Goal: Register for event/course

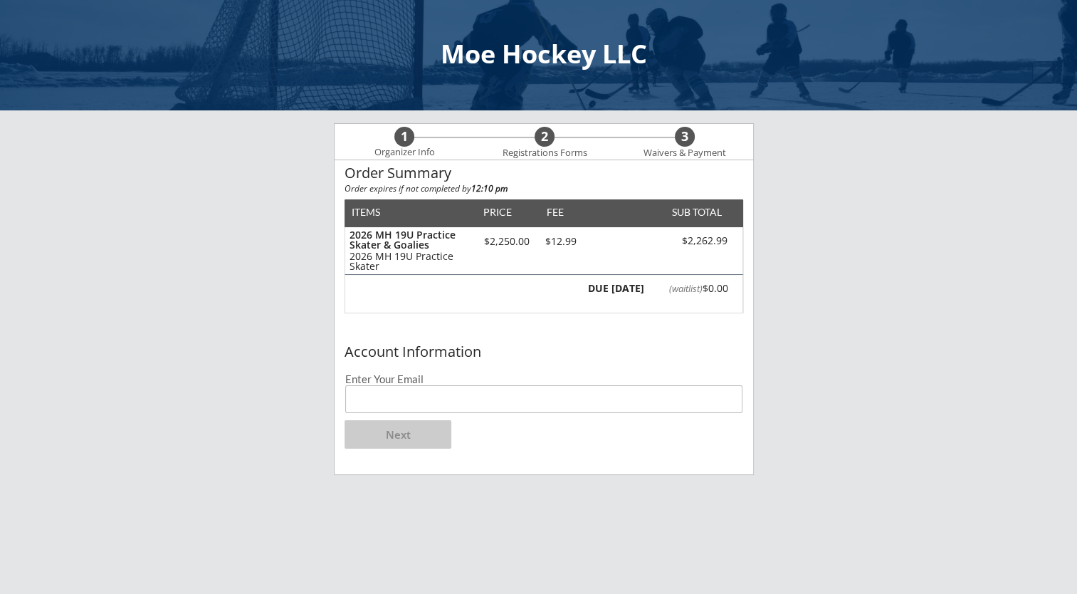
click at [436, 397] on input "email" at bounding box center [543, 399] width 397 height 28
type input "[EMAIL_ADDRESS][DOMAIN_NAME]"
click at [418, 433] on button "Next" at bounding box center [397, 434] width 107 height 28
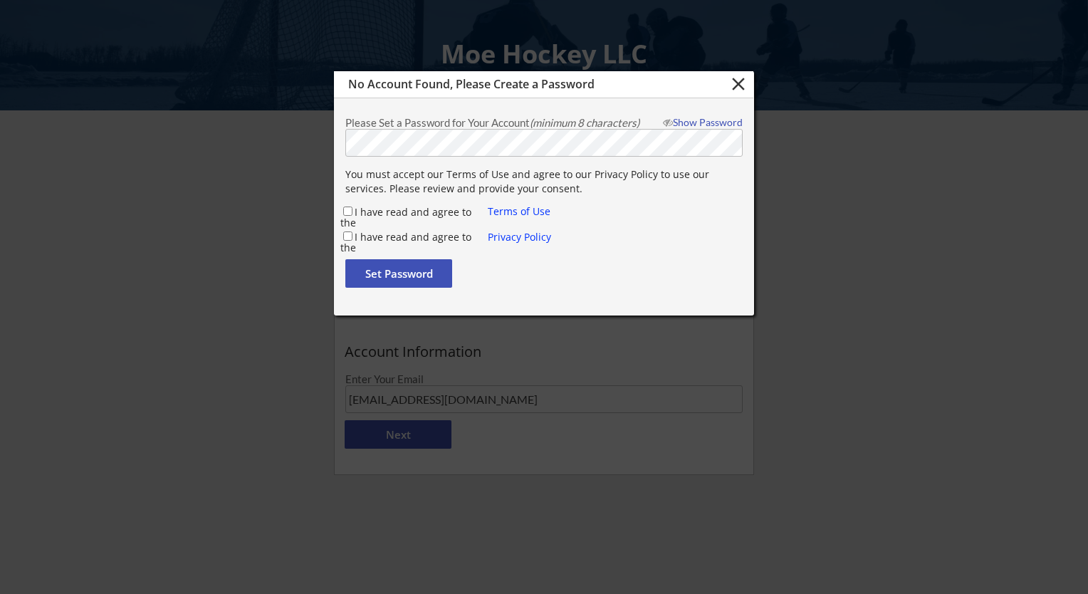
click at [754, 220] on div at bounding box center [544, 297] width 1088 height 594
click at [380, 209] on label "I have read and agree to the" at bounding box center [405, 217] width 131 height 24
click at [352, 209] on input "I have read and agree to the" at bounding box center [347, 210] width 9 height 9
checkbox input "true"
click at [347, 240] on input "I have read and agree to the" at bounding box center [347, 235] width 9 height 9
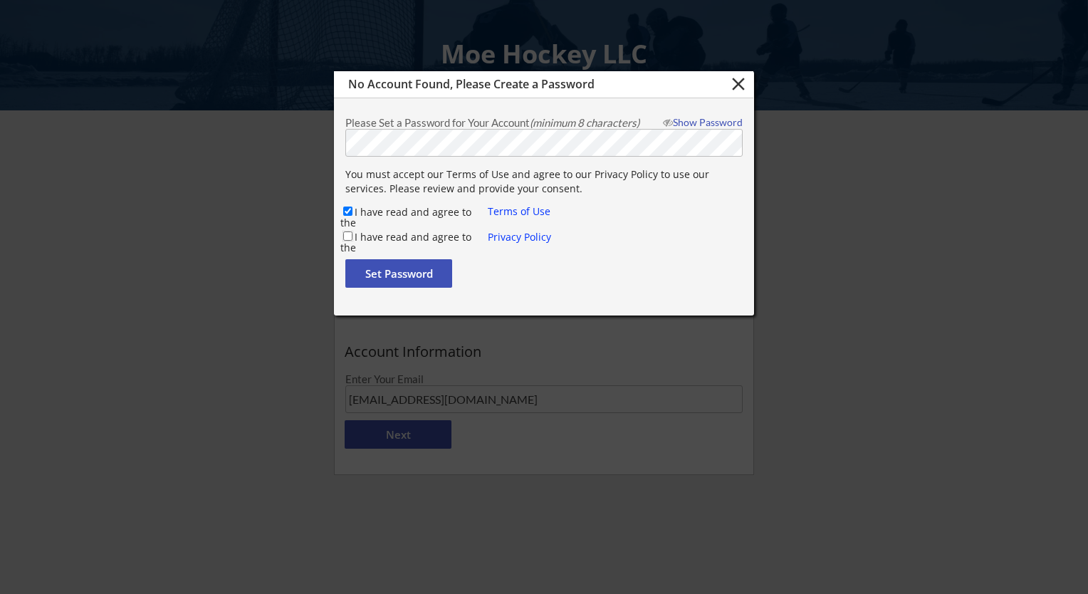
checkbox input "true"
click at [367, 272] on button "Set Password" at bounding box center [398, 273] width 107 height 28
checkbox input "false"
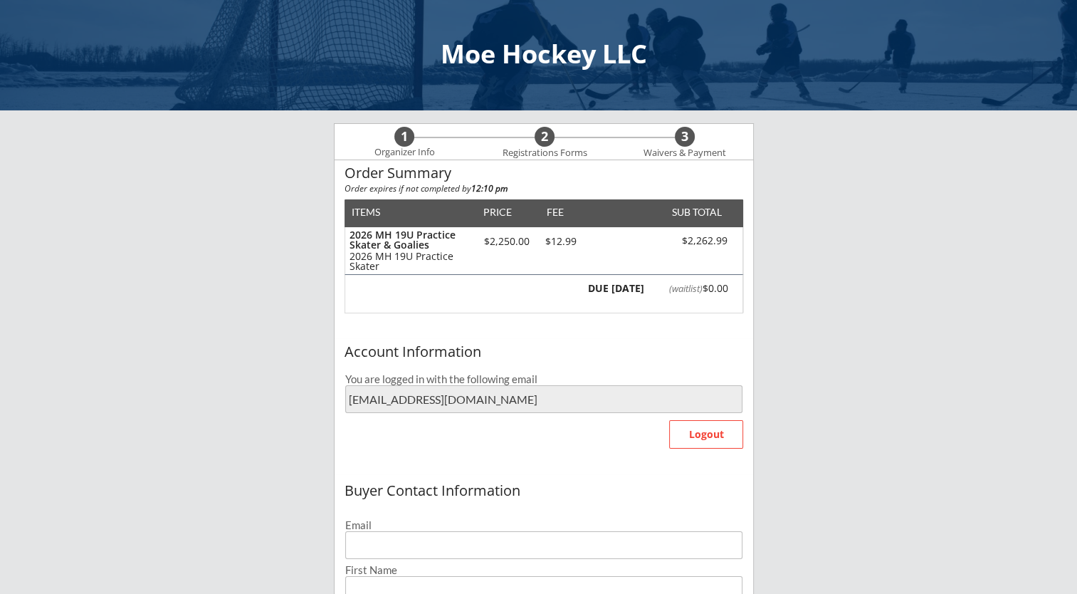
type input "[EMAIL_ADDRESS][DOMAIN_NAME]"
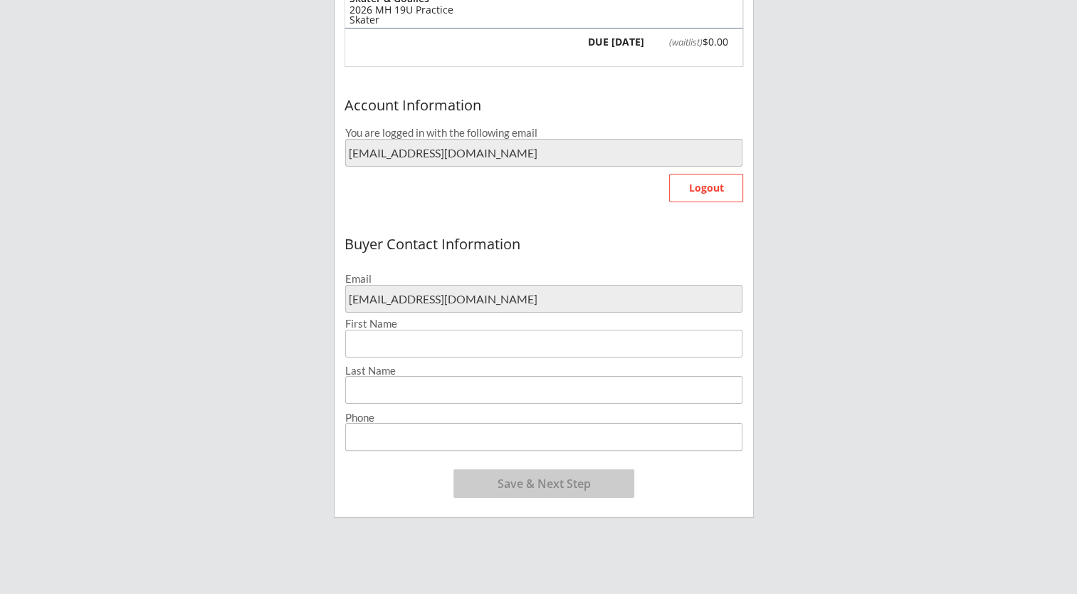
scroll to position [293, 0]
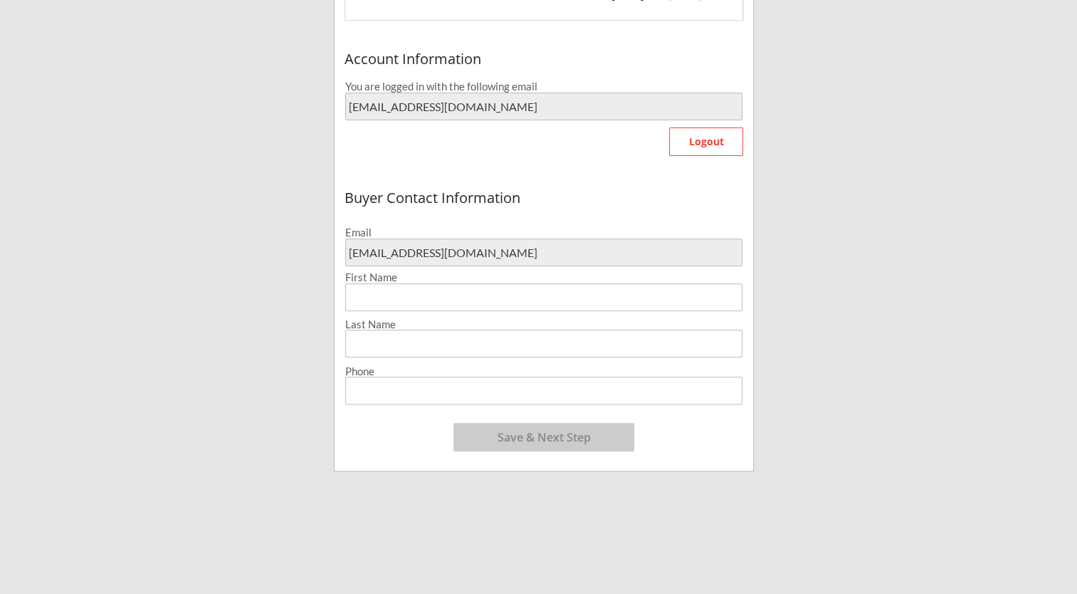
click at [539, 298] on input "input" at bounding box center [543, 297] width 397 height 28
type input "[PERSON_NAME]"
type input "Beach"
type input "[PHONE_NUMBER]"
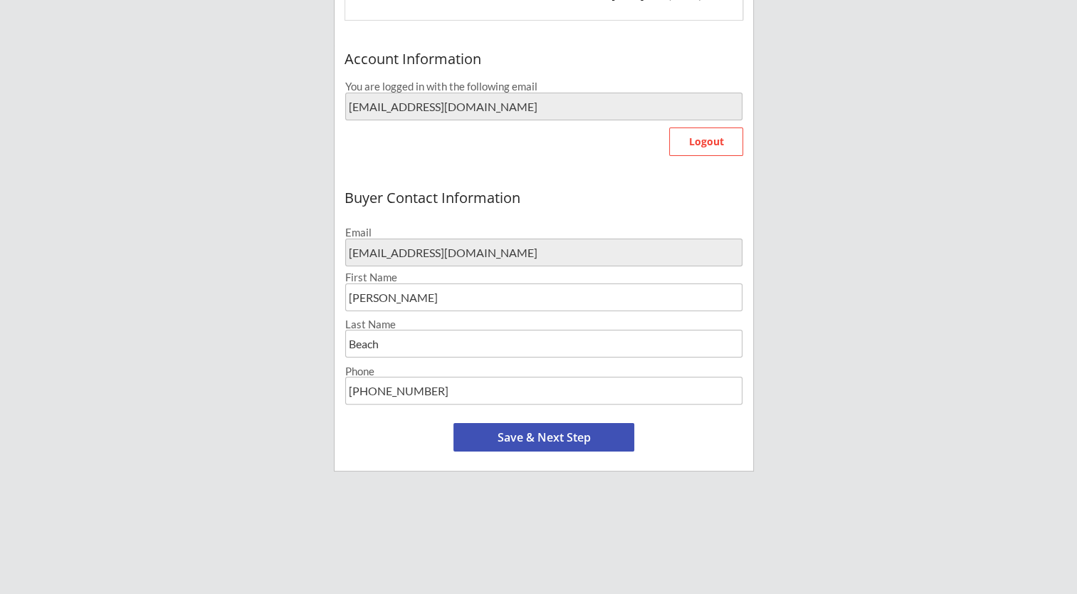
click at [522, 446] on button "Save & Next Step" at bounding box center [543, 437] width 181 height 28
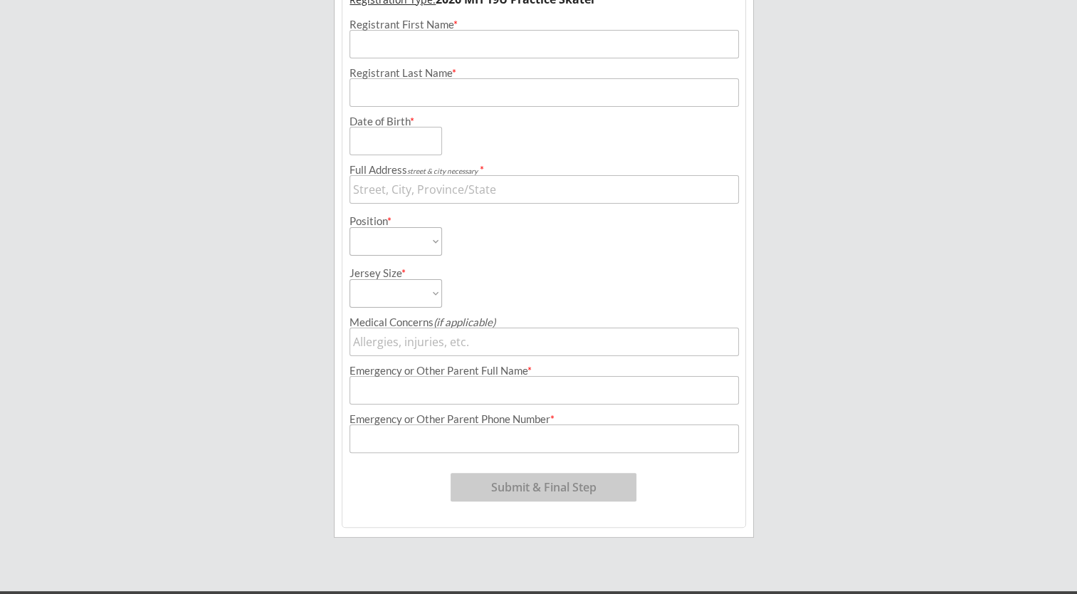
scroll to position [108, 0]
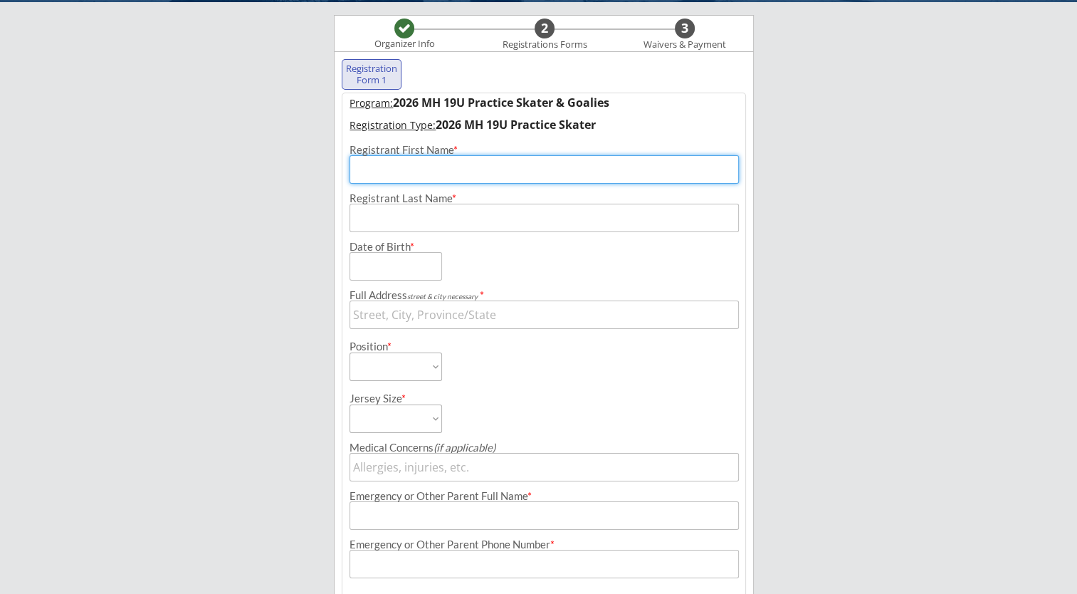
click at [468, 162] on input "input" at bounding box center [543, 169] width 389 height 28
type input "[PERSON_NAME]"
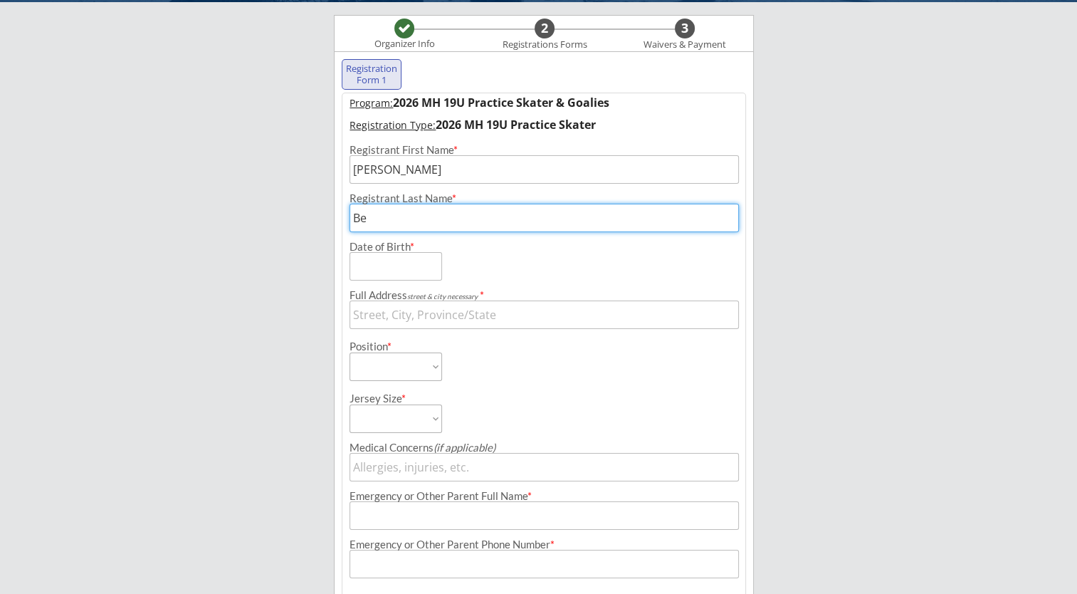
type input "Beach"
type input "4168 Browndale Ave"
click at [437, 365] on select "Forward Defense Goalie" at bounding box center [395, 366] width 93 height 28
select select ""Forward""
click at [349, 352] on select "Forward Defense Goalie" at bounding box center [395, 366] width 93 height 28
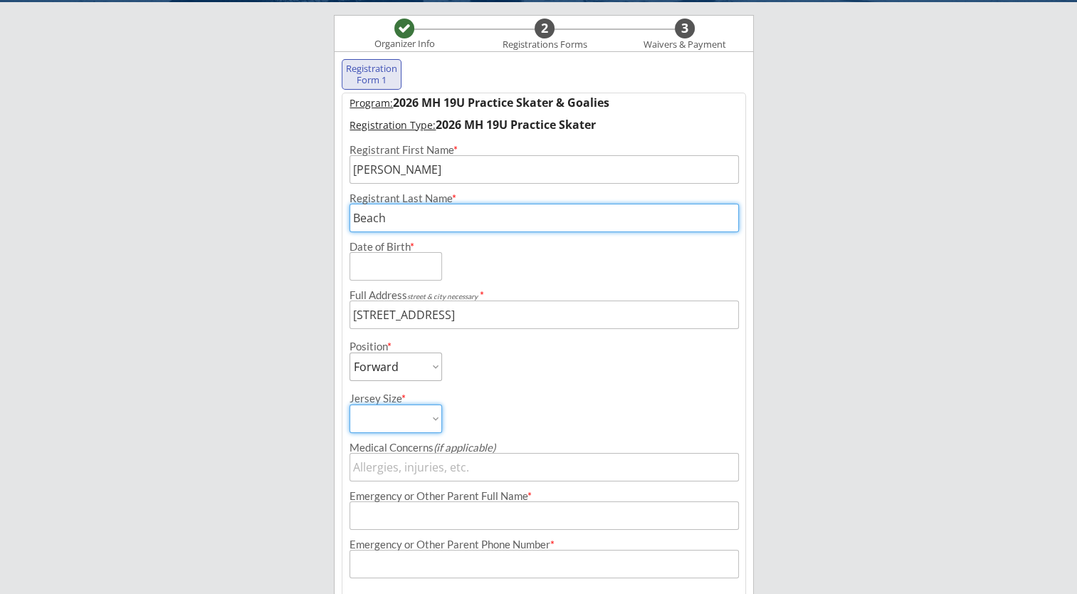
click at [436, 409] on select "Adult Small Adult Medium Adult Large" at bounding box center [395, 418] width 93 height 28
select select ""Adult Small""
click at [349, 404] on select "Adult Small Adult Medium Adult Large" at bounding box center [395, 418] width 93 height 28
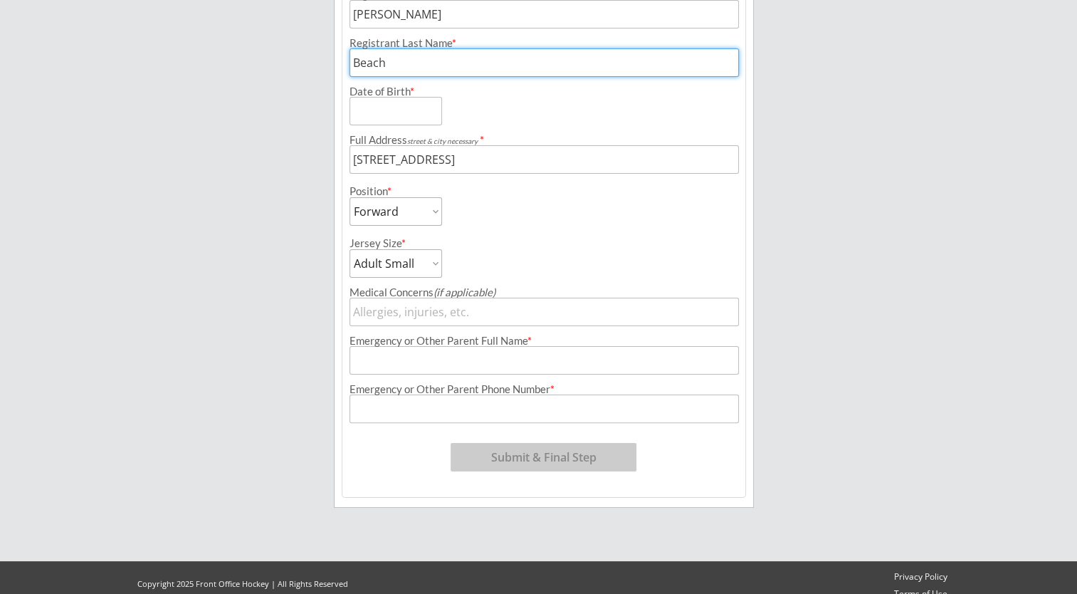
scroll to position [265, 0]
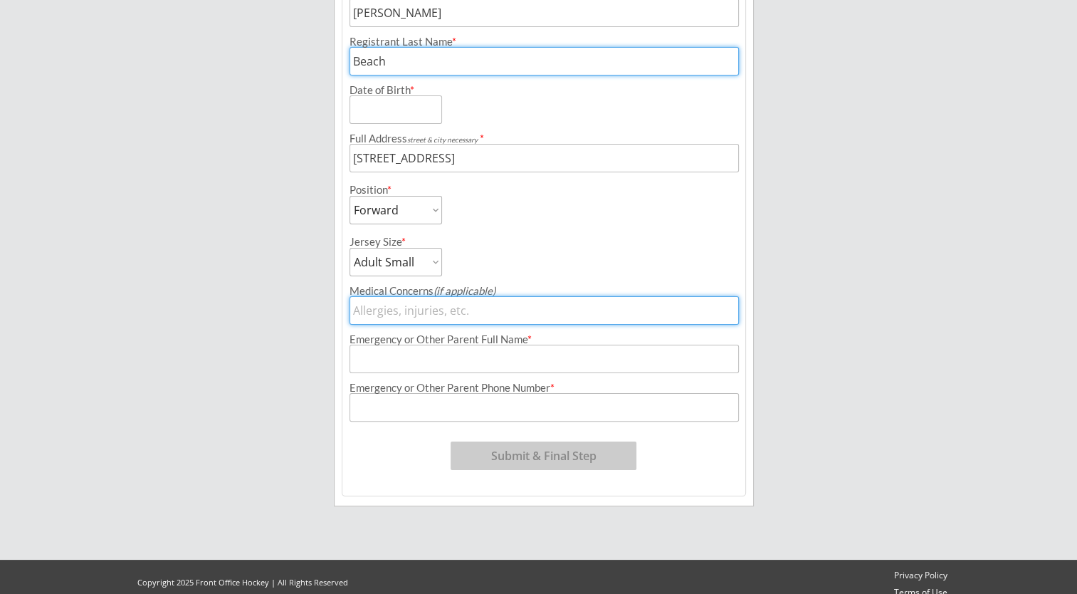
click at [554, 305] on input "input" at bounding box center [543, 310] width 389 height 28
type input "NA"
click at [504, 351] on input "input" at bounding box center [543, 358] width 389 height 28
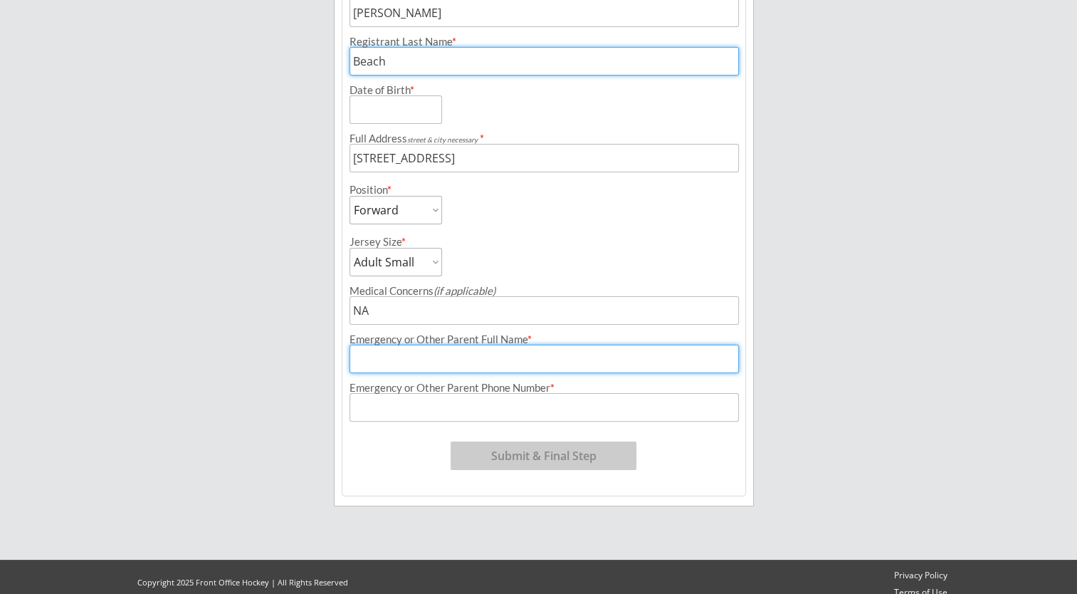
type input "[PERSON_NAME]"
type input "[PHONE_NUMBER]"
click at [663, 434] on div "Program: 2026 MH 19U Practice Skater & Goalies Registration Type: 2026 MH 19U P…" at bounding box center [544, 216] width 404 height 560
click at [389, 114] on input "input" at bounding box center [395, 109] width 93 height 28
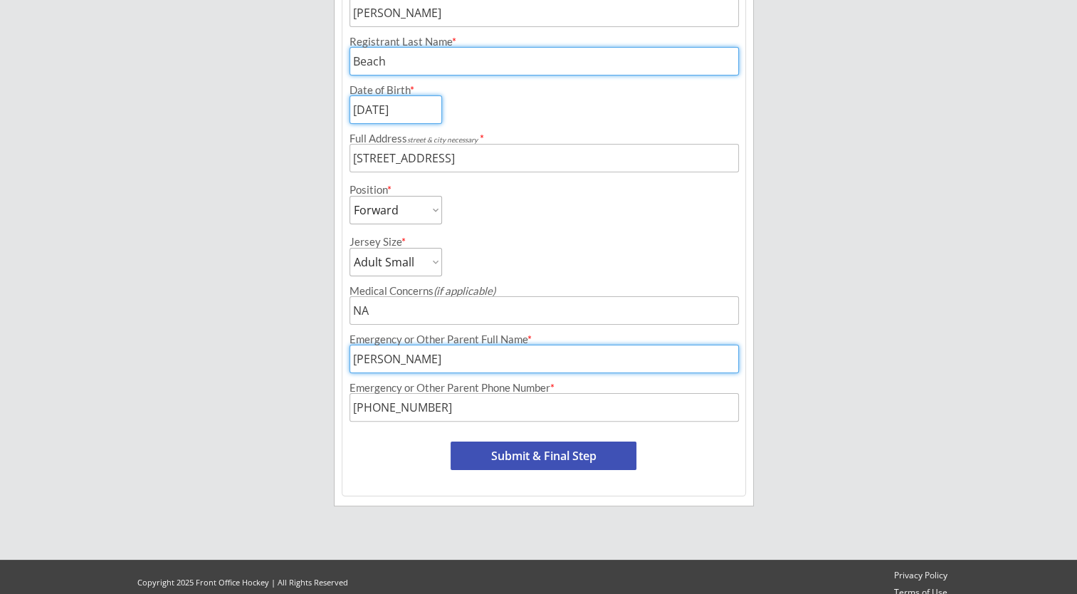
type input "[DATE]"
click at [582, 455] on button "Submit & Final Step" at bounding box center [544, 455] width 186 height 28
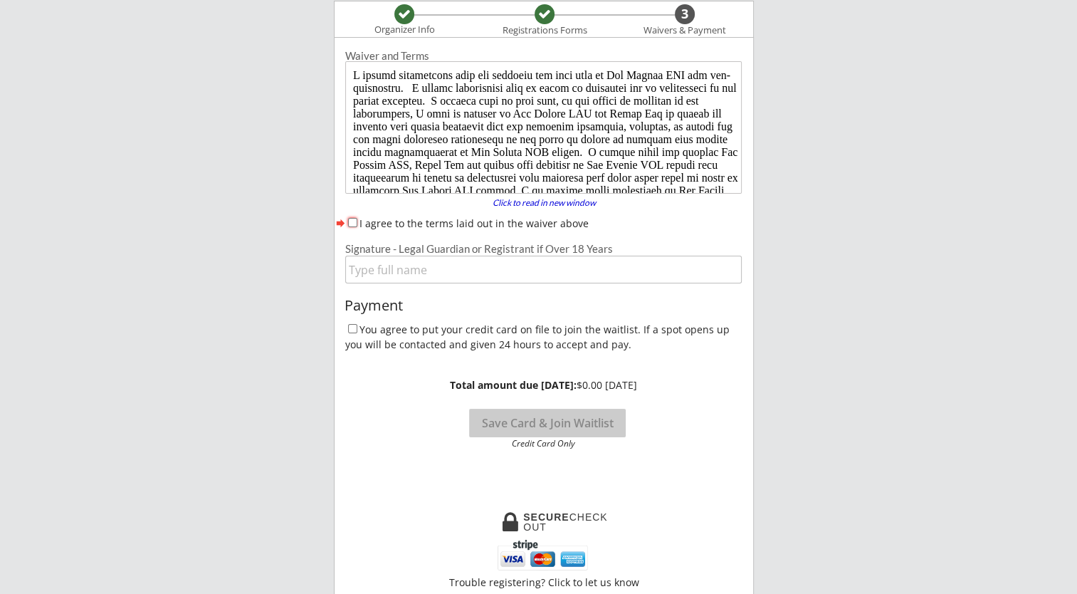
scroll to position [154, 0]
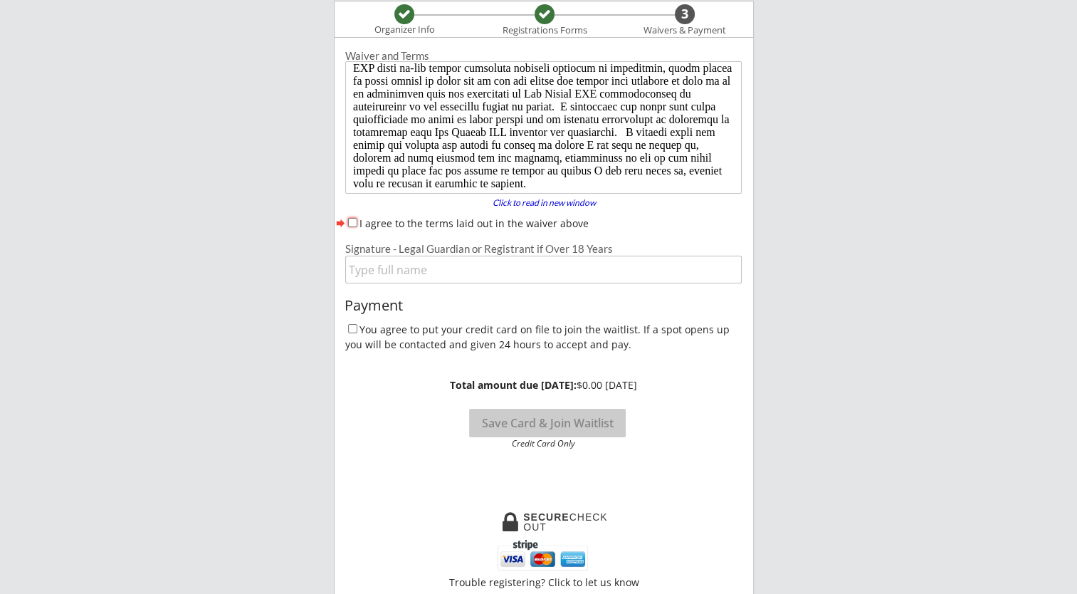
drag, startPoint x: 735, startPoint y: 113, endPoint x: 1073, endPoint y: 259, distance: 367.6
click at [356, 221] on input "I agree to the terms laid out in the waiver above" at bounding box center [352, 222] width 9 height 9
checkbox input "true"
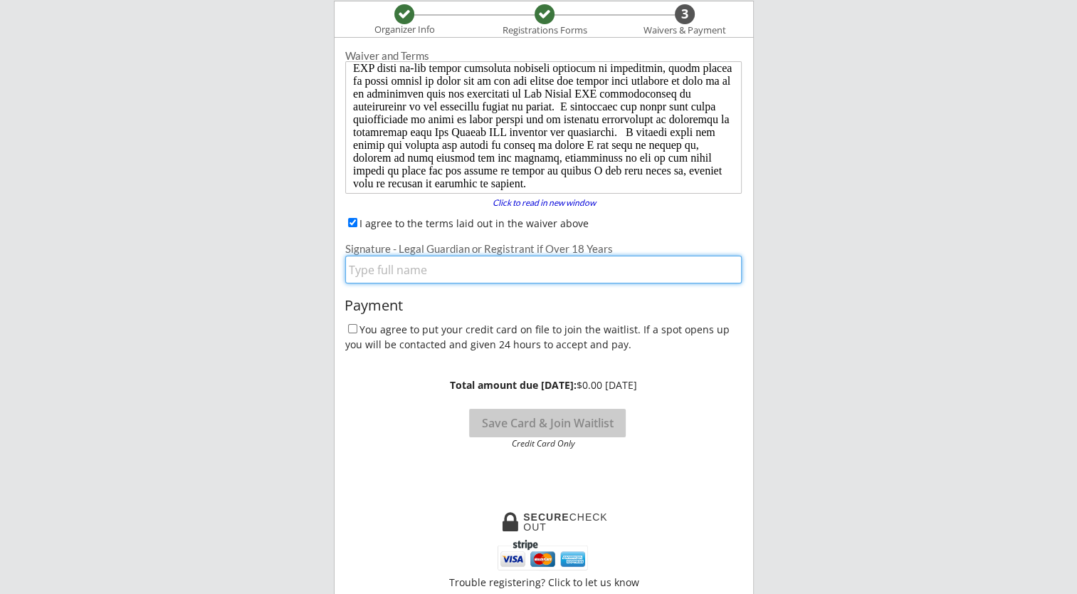
click at [383, 275] on input "input" at bounding box center [543, 270] width 396 height 28
type input "[PERSON_NAME]"
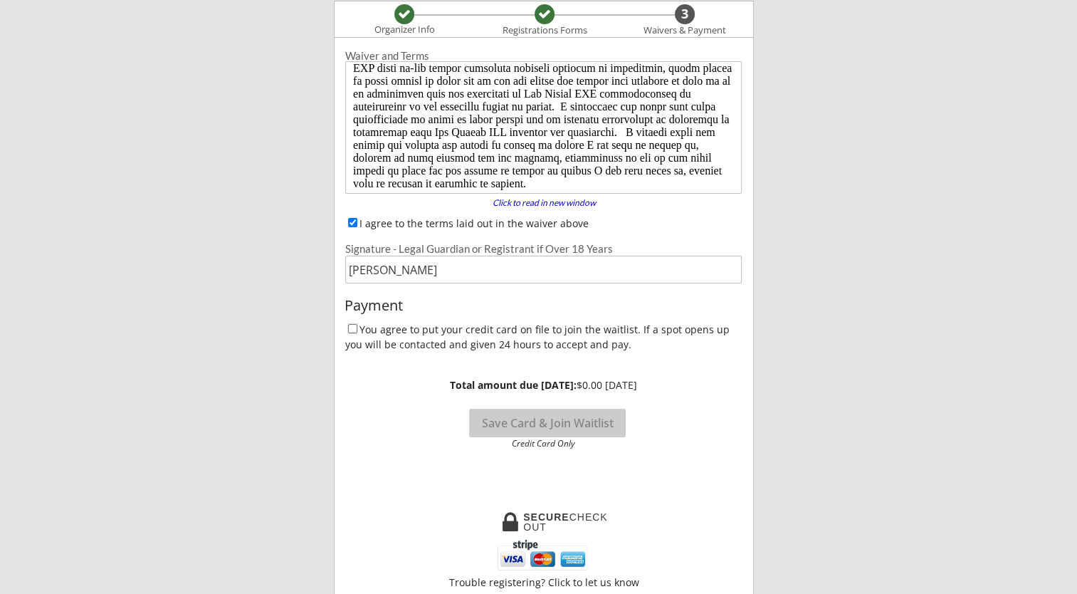
click at [356, 326] on input "You agree to put your credit card on file to join the waitlist. If a spot opens…" at bounding box center [352, 328] width 9 height 9
checkbox input "true"
click at [576, 424] on button "Save Card & Join Waitlist" at bounding box center [547, 423] width 157 height 28
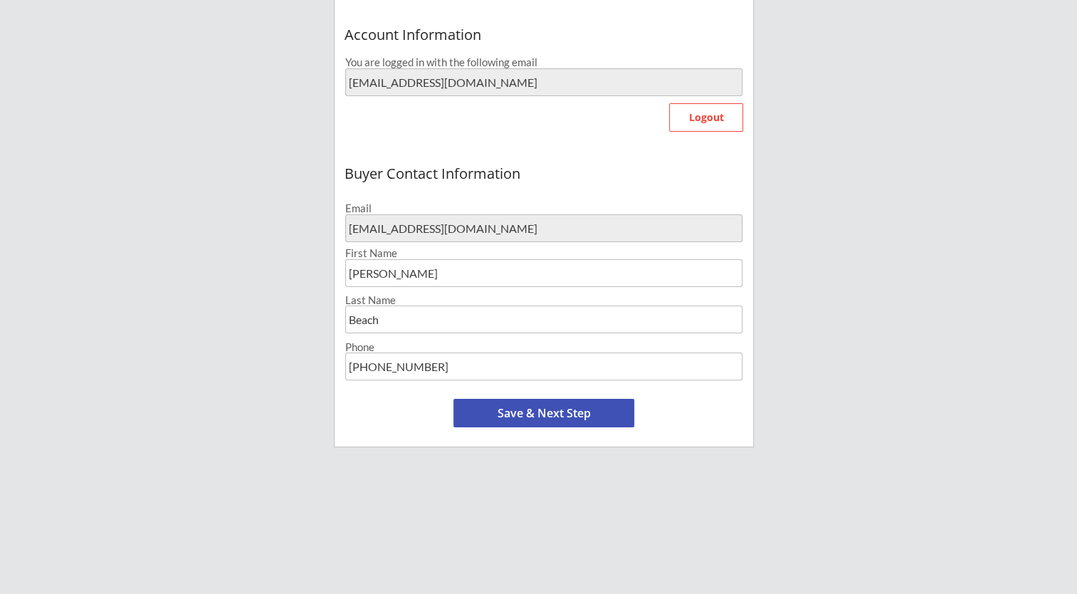
scroll to position [320, 0]
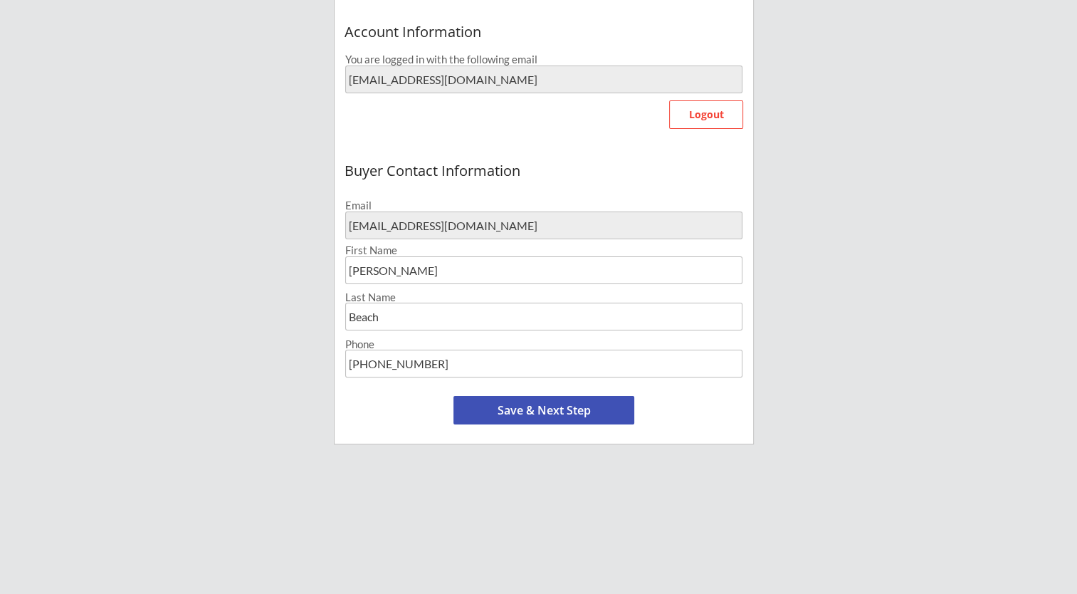
click at [561, 409] on button "Save & Next Step" at bounding box center [543, 410] width 181 height 28
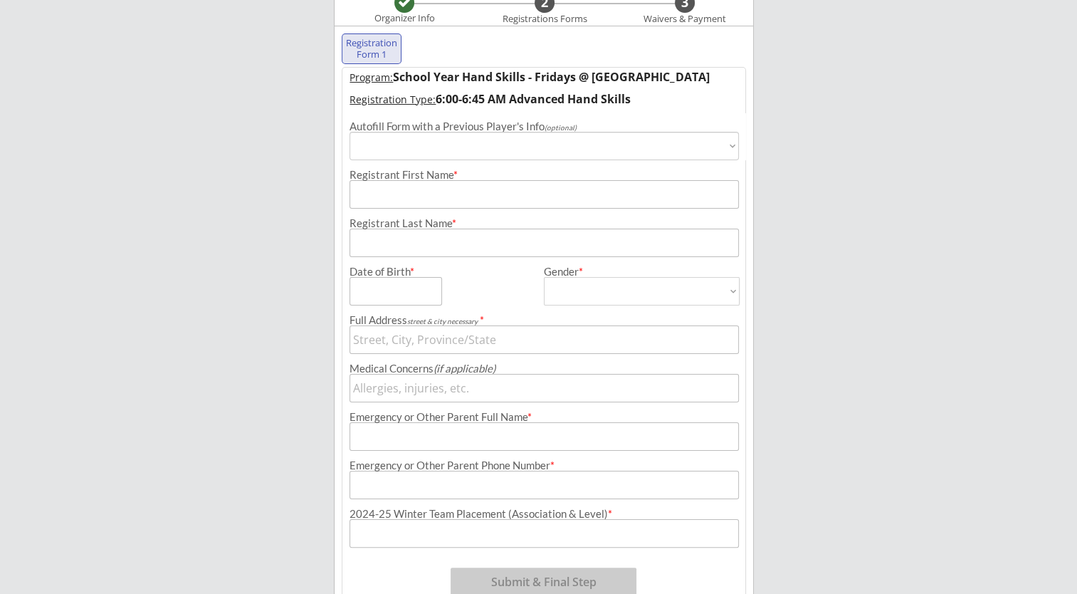
scroll to position [108, 0]
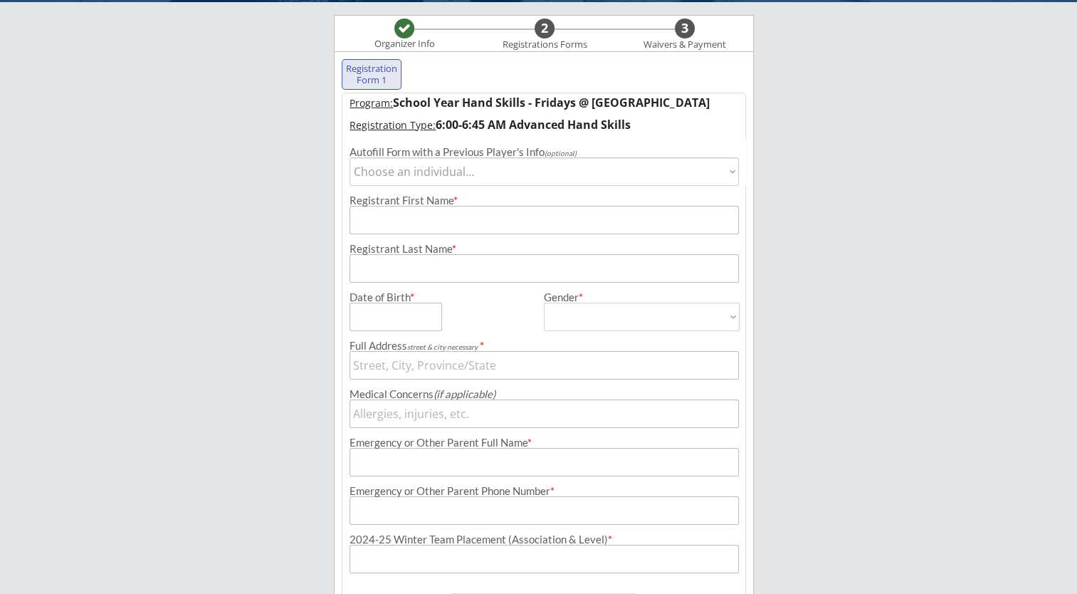
click at [471, 167] on select "Choose an individual... [PERSON_NAME]" at bounding box center [543, 171] width 389 height 28
select select ""1348695171700984260__LOOKUP__1756745861189x198262232988778500""
click at [349, 157] on select "Choose an individual... [PERSON_NAME]" at bounding box center [543, 171] width 389 height 28
type input "[PERSON_NAME]"
type input "Beach"
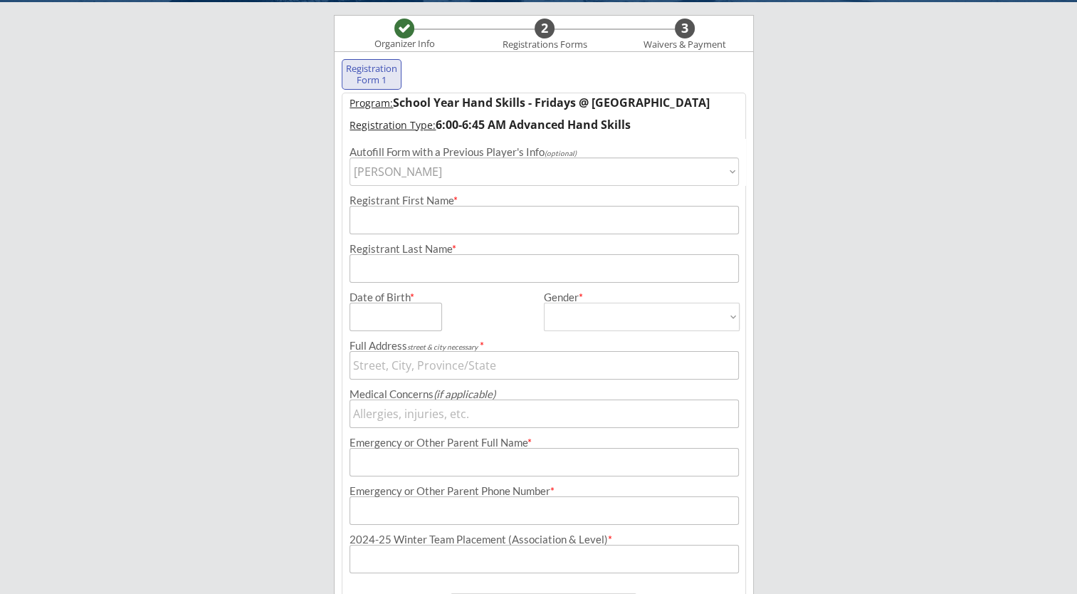
type input "[DATE]"
type input "[STREET_ADDRESS]"
type input "NA"
type input "[PERSON_NAME]"
type input "[PHONE_NUMBER]"
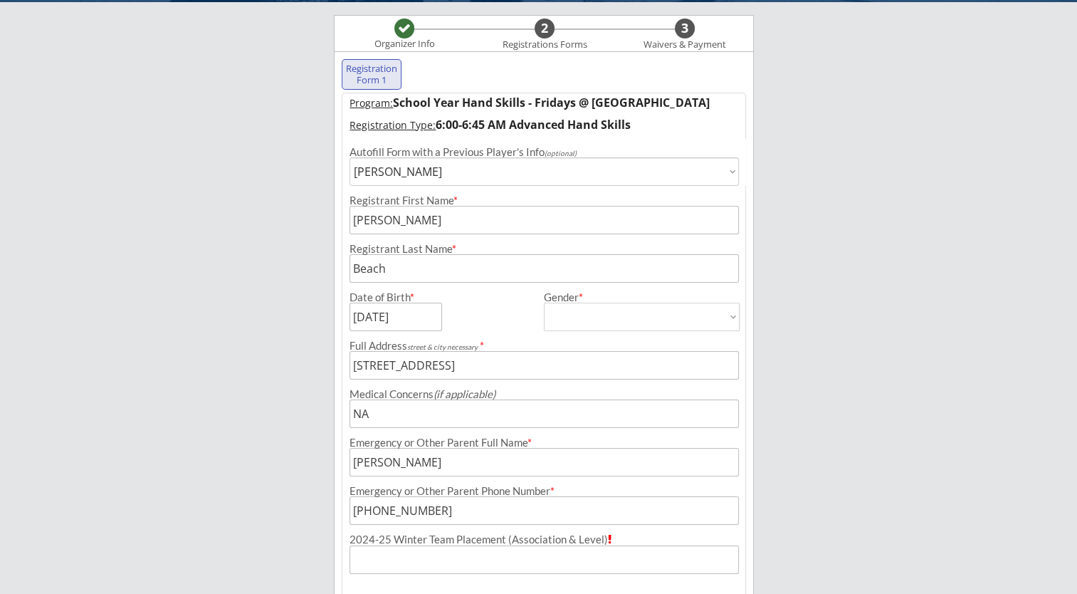
click at [567, 319] on select "Male Female" at bounding box center [641, 316] width 195 height 28
select select ""Female""
click at [544, 302] on select "Male Female" at bounding box center [641, 316] width 195 height 28
type input "Female"
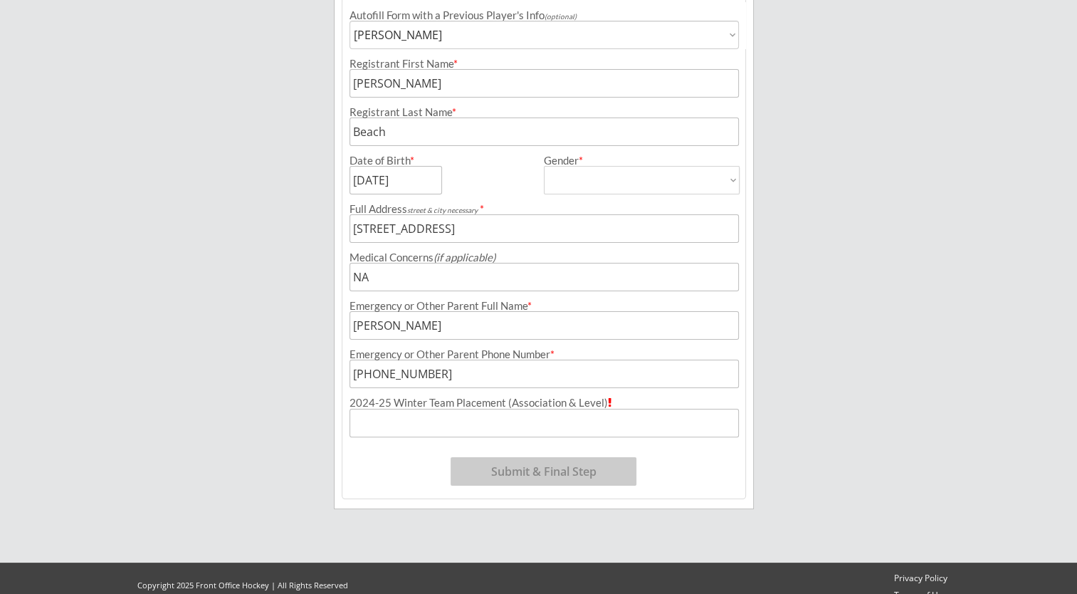
scroll to position [255, 0]
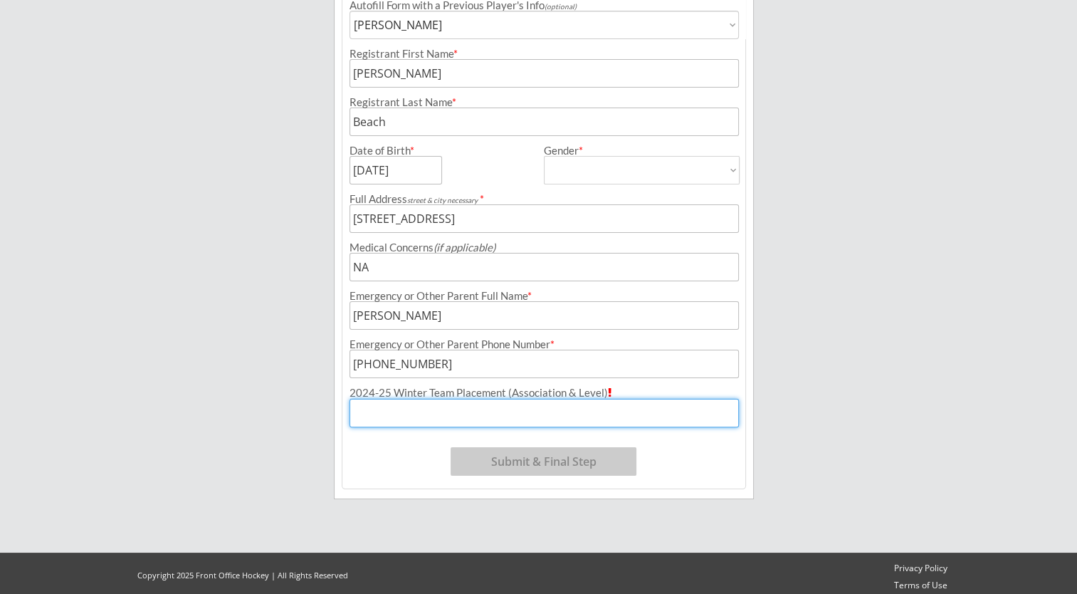
click at [505, 411] on input "input" at bounding box center [543, 413] width 389 height 28
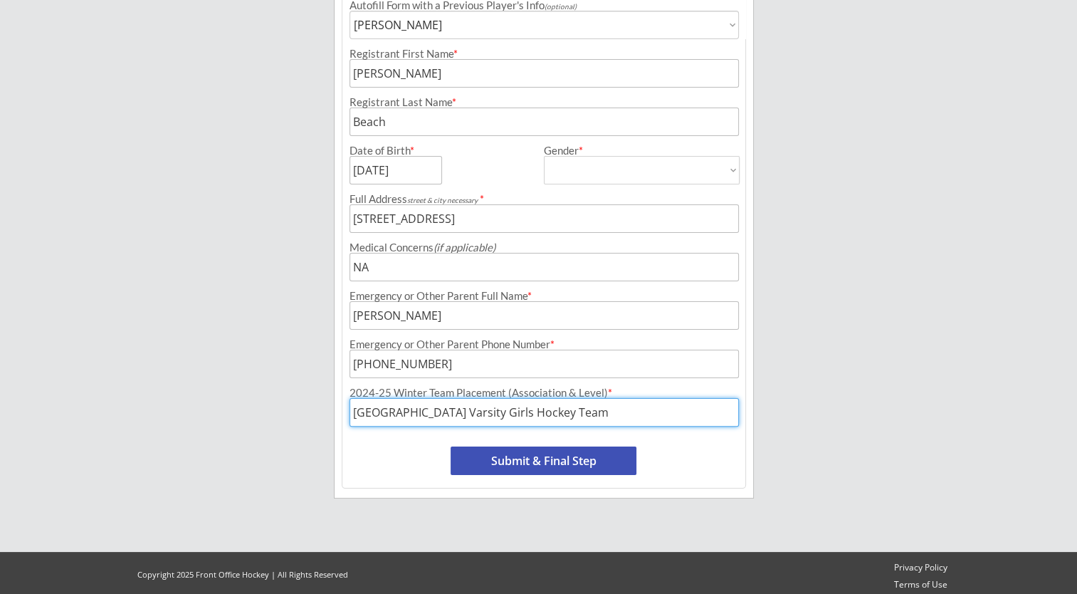
type input "St. Louis Park High School Varsity Girls Hockey Team"
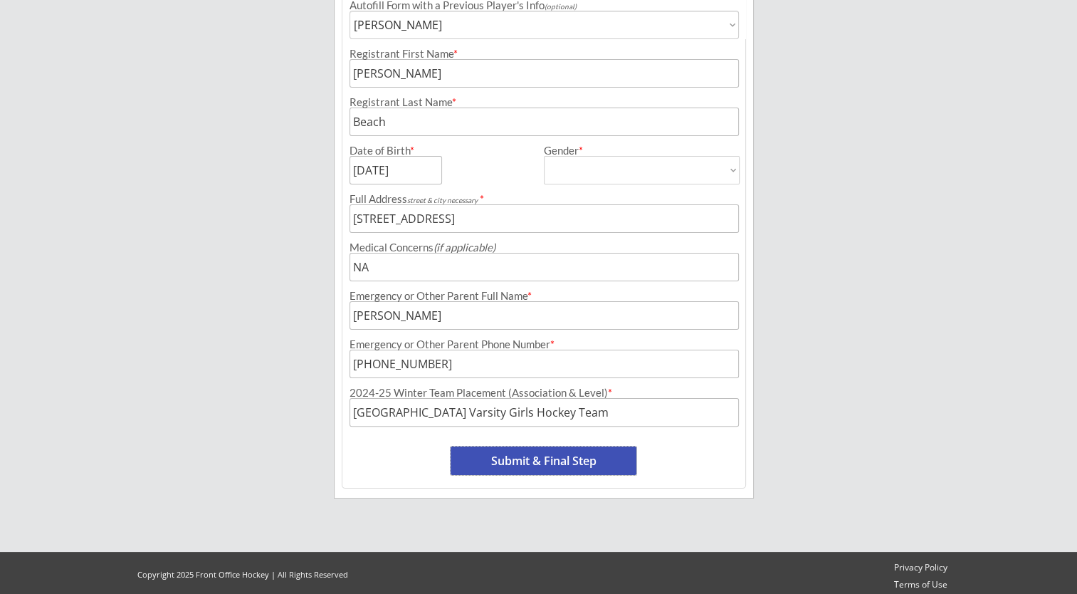
click at [523, 453] on button "Submit & Final Step" at bounding box center [544, 460] width 186 height 28
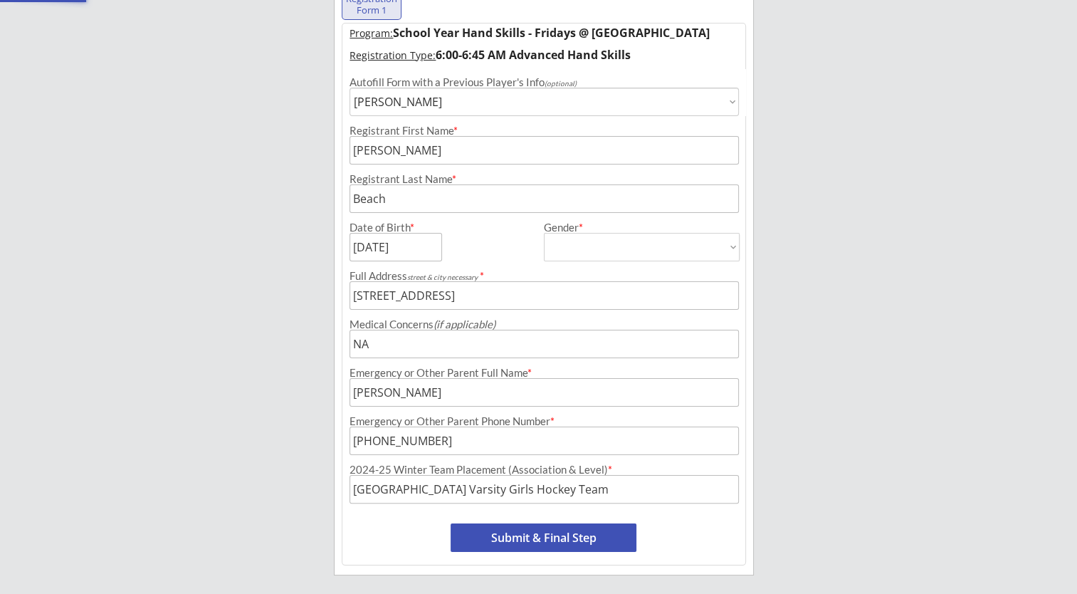
select select ""Yes, use this card""
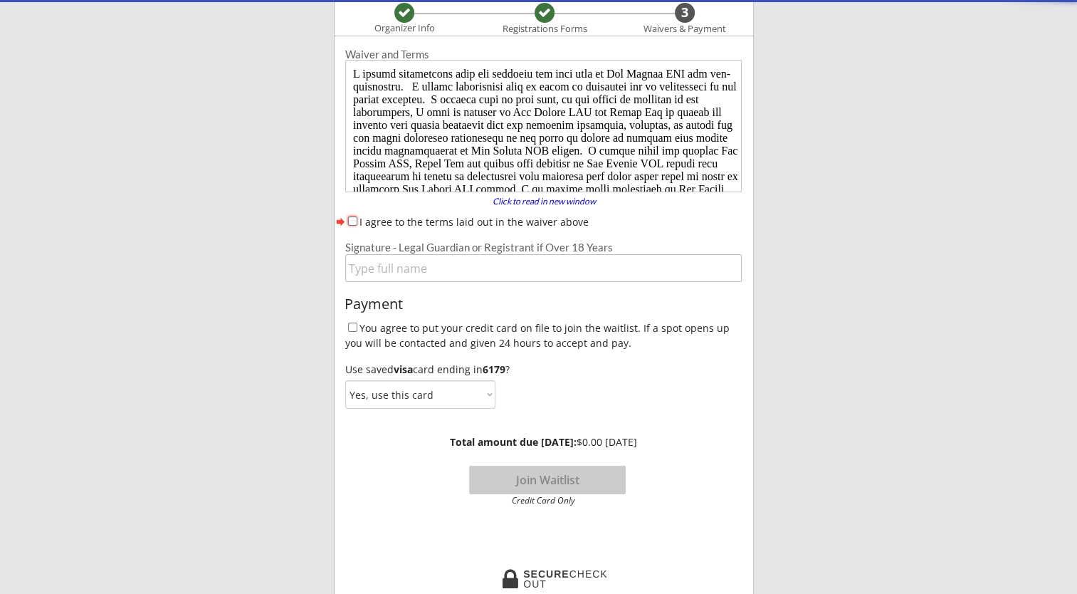
scroll to position [122, 0]
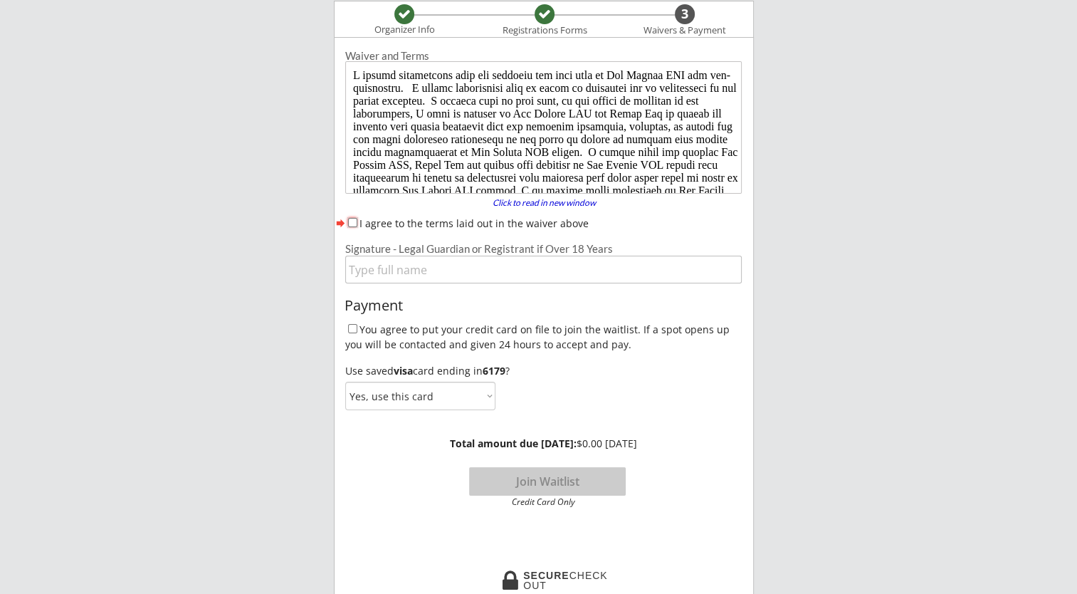
click at [350, 222] on input "I agree to the terms laid out in the waiver above" at bounding box center [352, 222] width 9 height 9
checkbox input "true"
click at [374, 263] on input "input" at bounding box center [543, 270] width 396 height 28
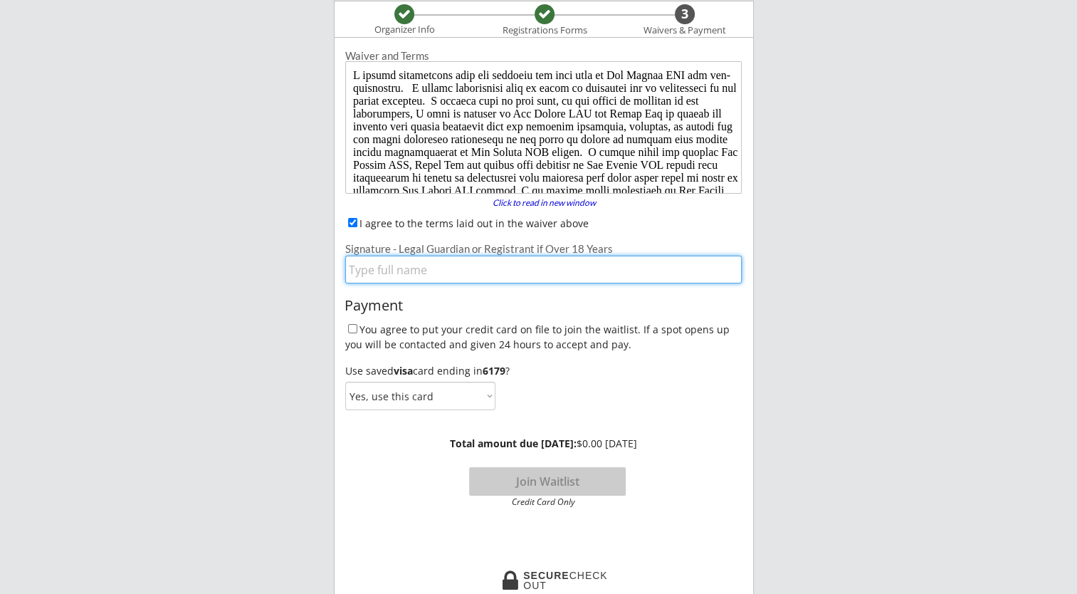
type input "[PERSON_NAME]"
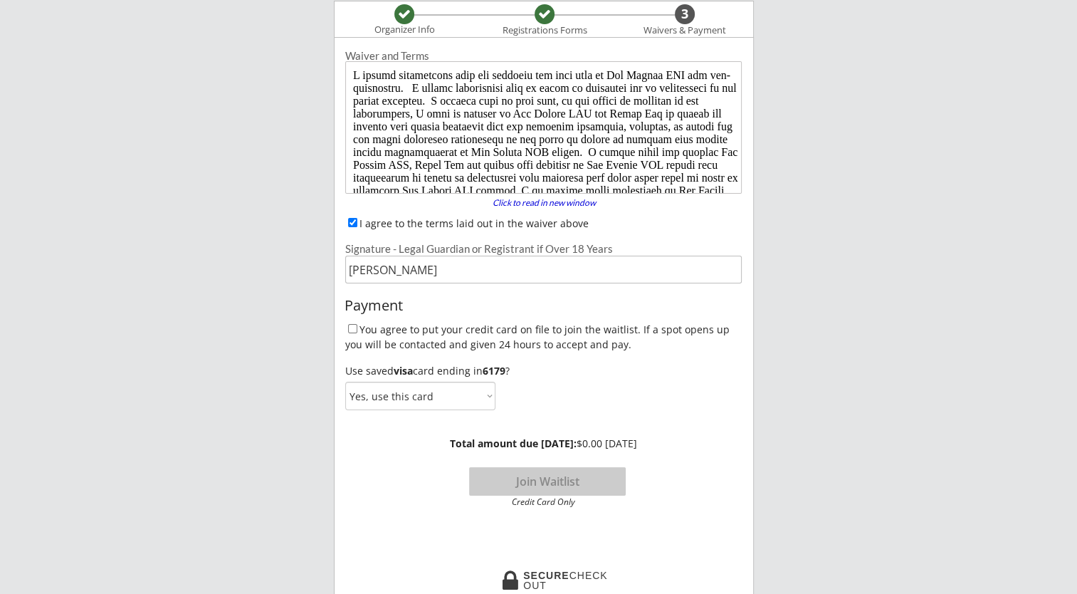
click at [345, 329] on div "You agree to put your credit card on file to join the waitlist. If a spot opens…" at bounding box center [543, 336] width 396 height 29
click at [354, 329] on input "You agree to put your credit card on file to join the waitlist. If a spot opens…" at bounding box center [352, 328] width 9 height 9
checkbox input "true"
click at [549, 475] on button "Join Waitlist" at bounding box center [547, 481] width 157 height 28
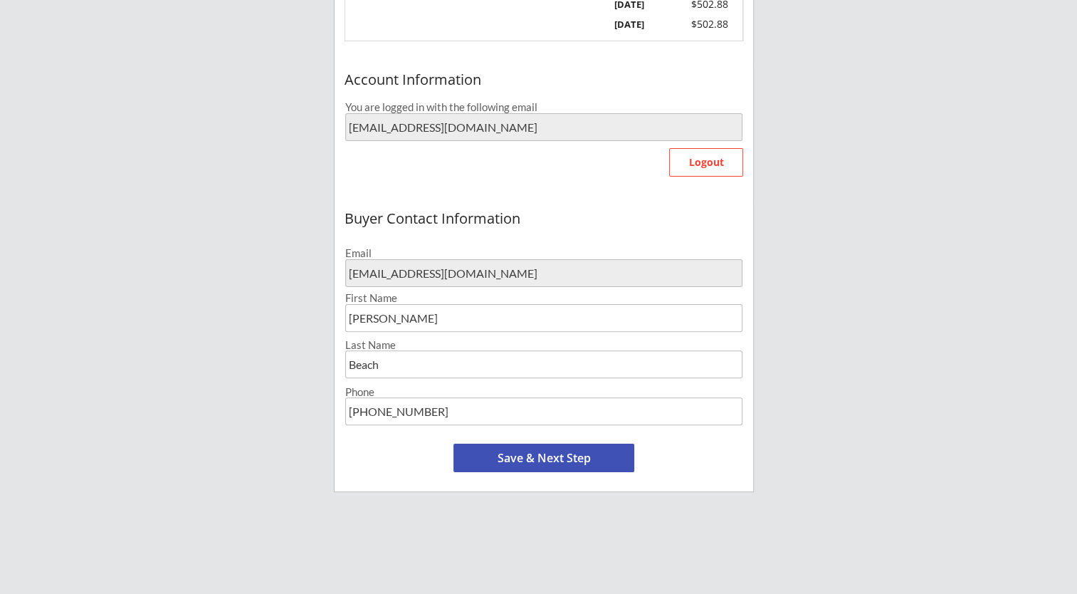
scroll to position [347, 0]
click at [500, 455] on button "Save & Next Step" at bounding box center [543, 455] width 181 height 28
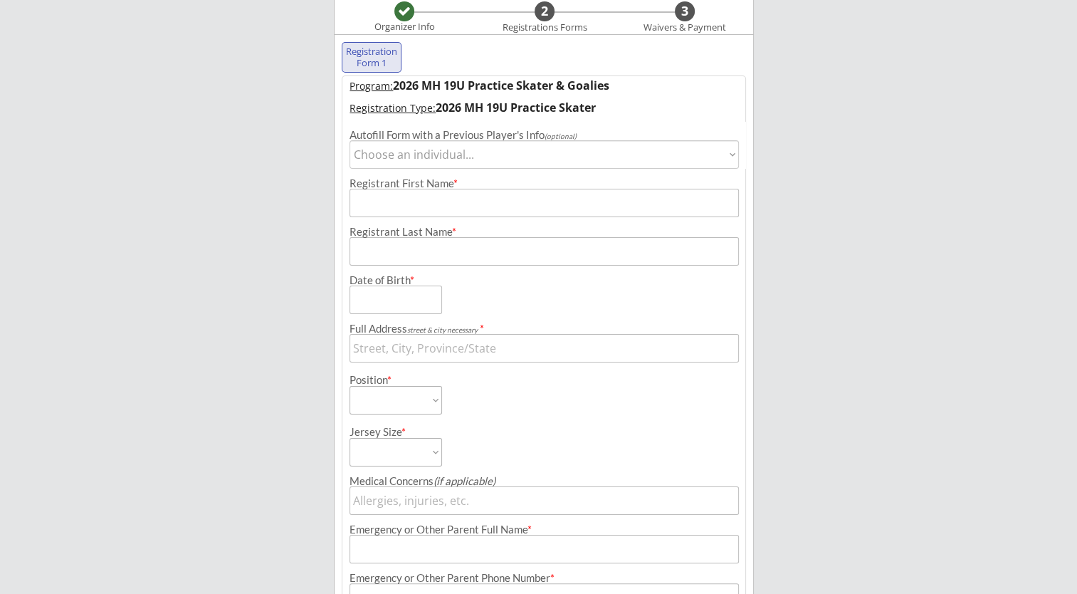
scroll to position [108, 0]
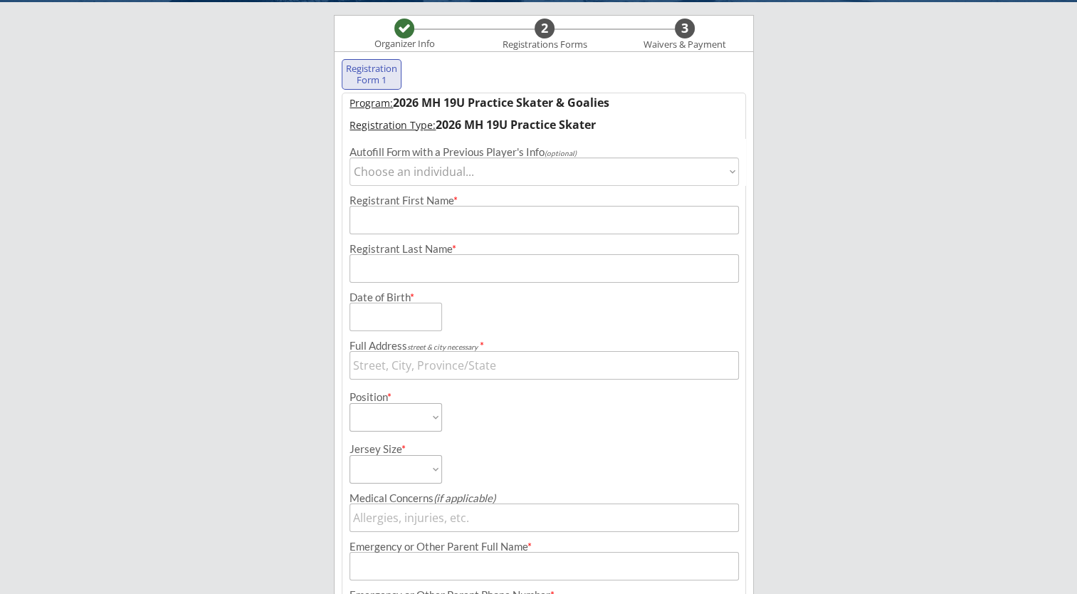
click at [444, 167] on select "Choose an individual... [PERSON_NAME]" at bounding box center [543, 171] width 389 height 28
select select ""1348695171700984260__LOOKUP__1756745861189x198262232988778500""
click at [349, 157] on select "Choose an individual... [PERSON_NAME]" at bounding box center [543, 171] width 389 height 28
type input "[PERSON_NAME]"
type input "Beach"
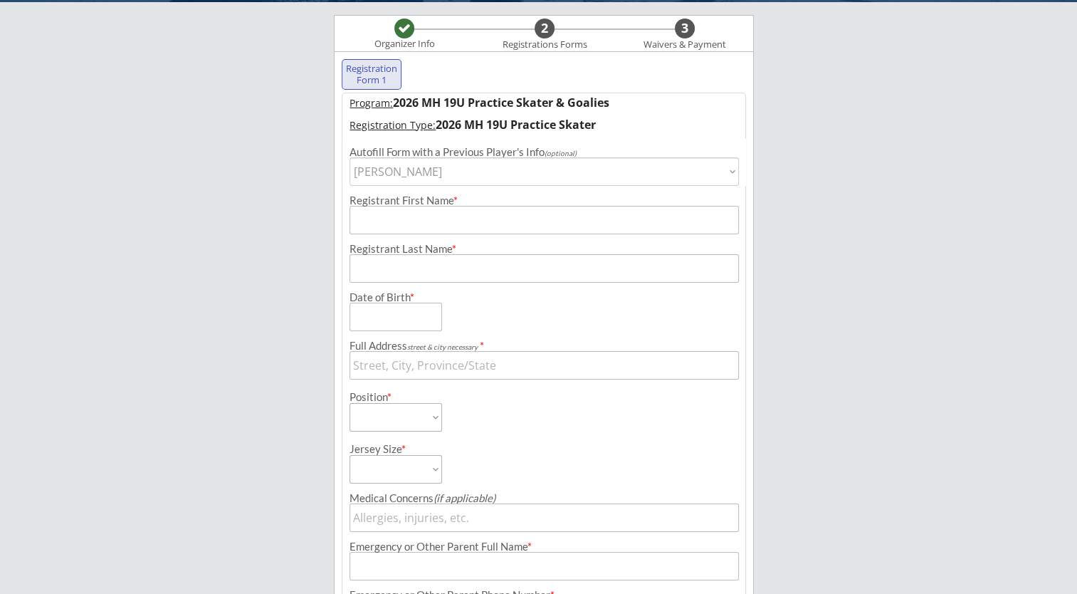
type input "[DATE]"
type input "[STREET_ADDRESS]"
select select ""Forward""
type input "NA"
type input "[PERSON_NAME]"
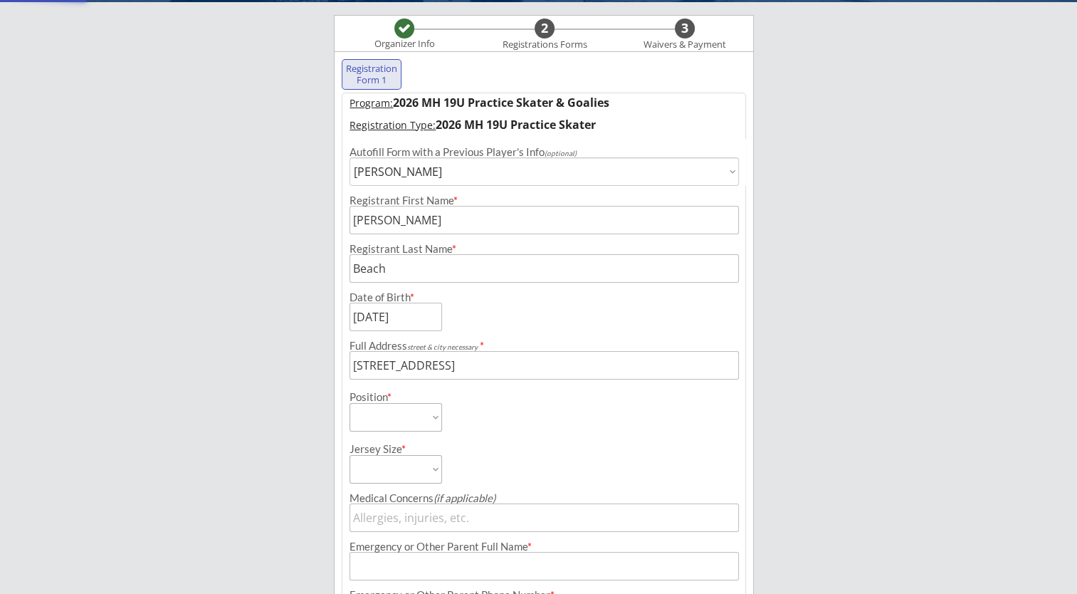
type input "[PHONE_NUMBER]"
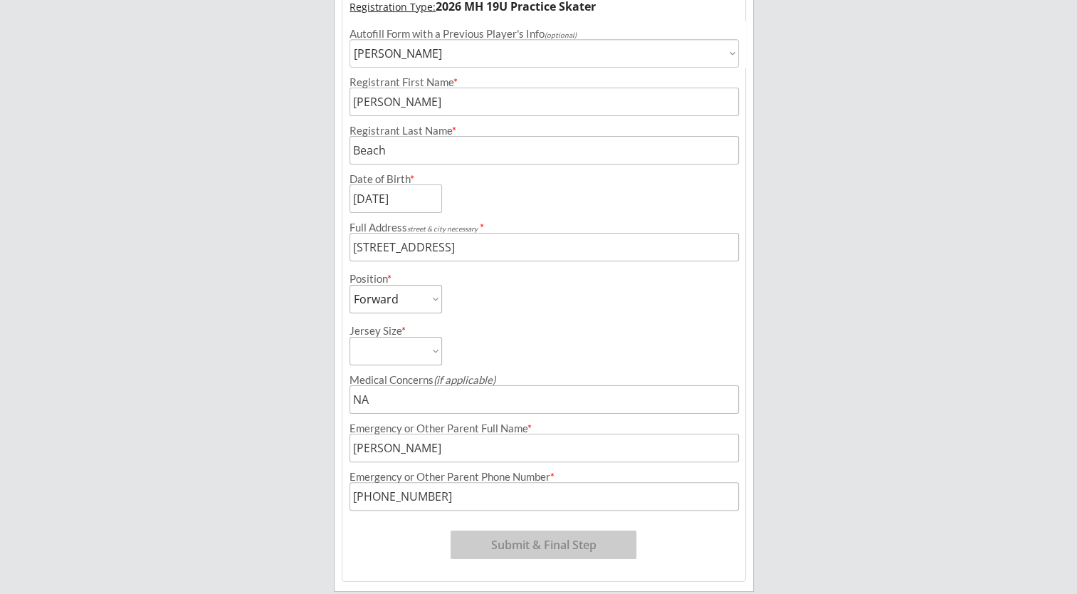
scroll to position [256, 0]
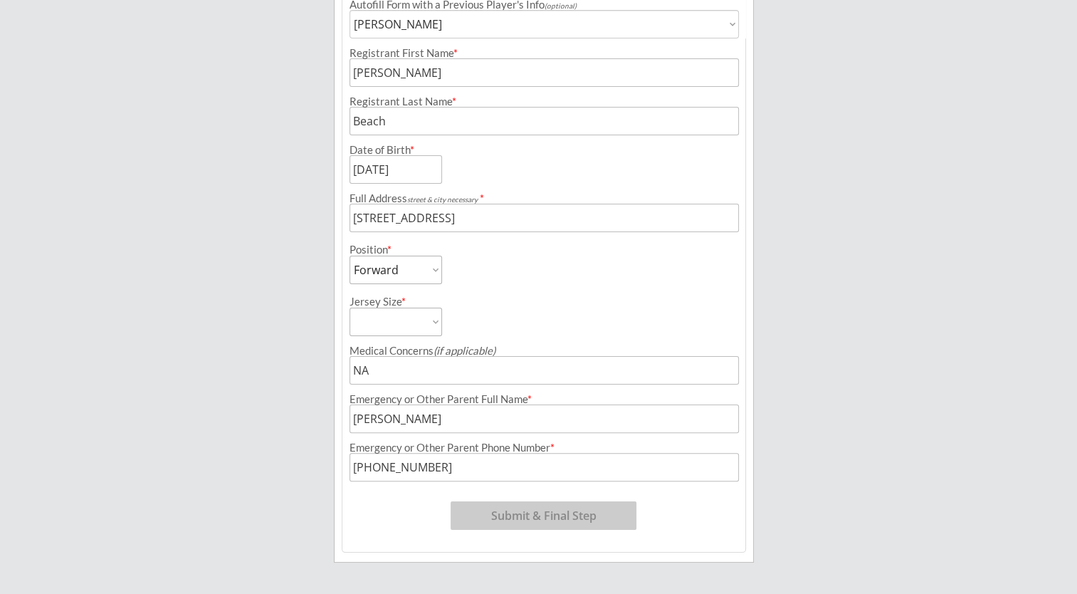
click at [432, 320] on select "Adult Small Adult Medium Adult Large" at bounding box center [395, 321] width 93 height 28
select select ""Adult Small""
click at [349, 307] on select "Adult Small Adult Medium Adult Large" at bounding box center [395, 321] width 93 height 28
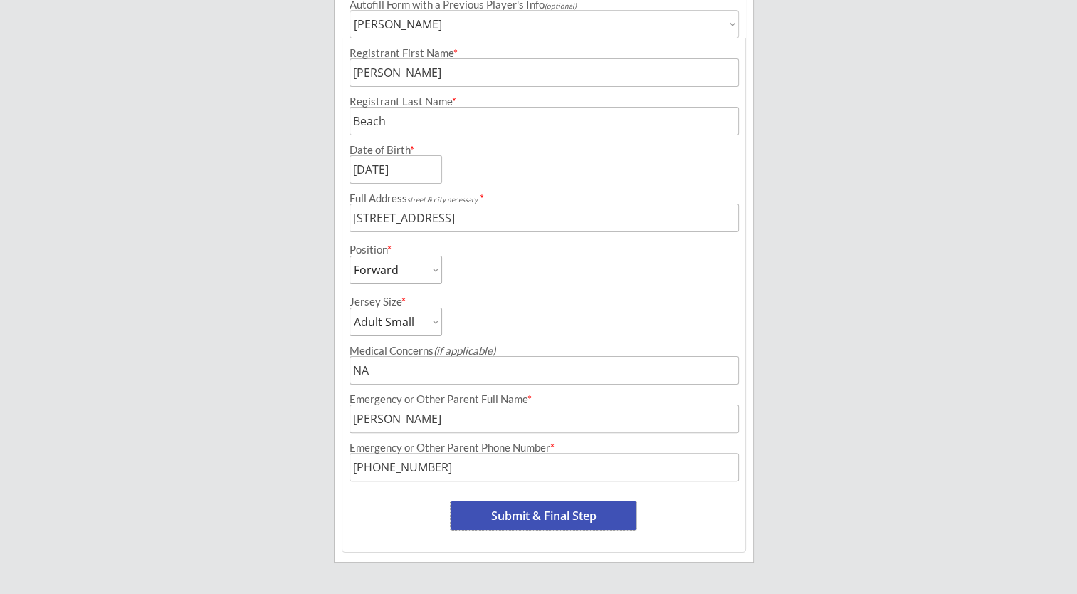
click at [573, 514] on button "Submit & Final Step" at bounding box center [544, 515] width 186 height 28
select select ""Yes, use this card""
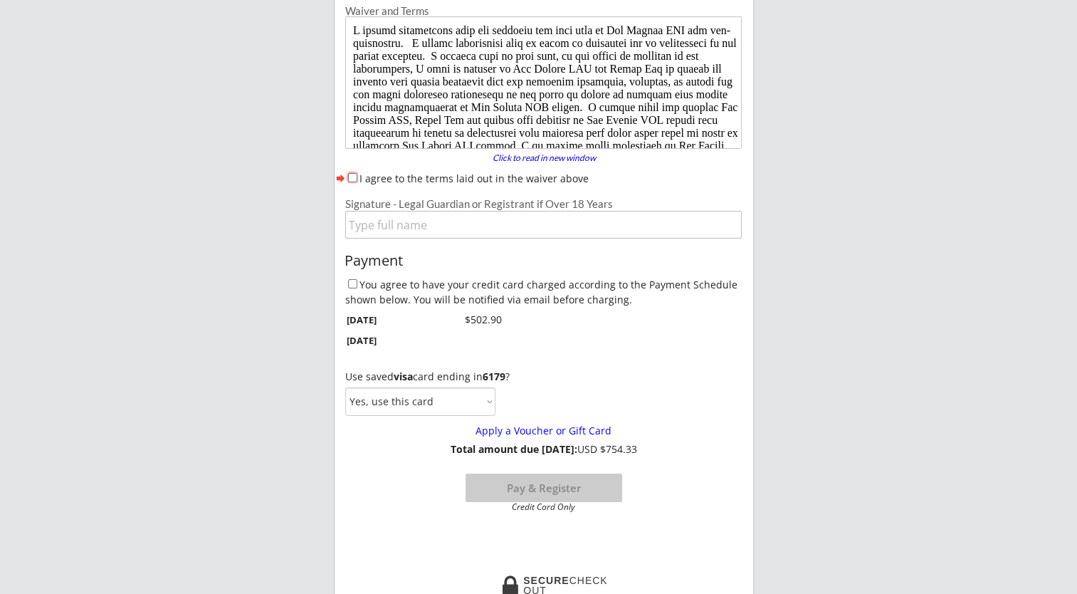
scroll to position [122, 0]
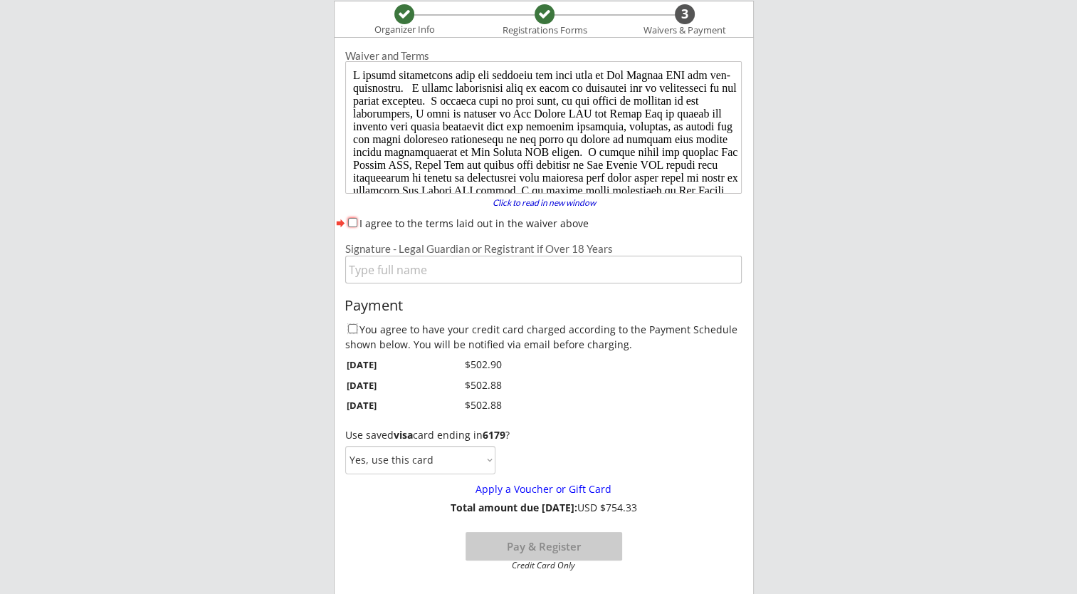
click at [354, 329] on input "You agree to have your credit card charged according to the Payment Schedule sh…" at bounding box center [352, 328] width 9 height 9
checkbox input "true"
click at [359, 221] on div "I agree to the terms laid out in the waiver above" at bounding box center [543, 223] width 396 height 15
click at [353, 222] on input "I agree to the terms laid out in the waiver above" at bounding box center [352, 222] width 9 height 9
checkbox input "true"
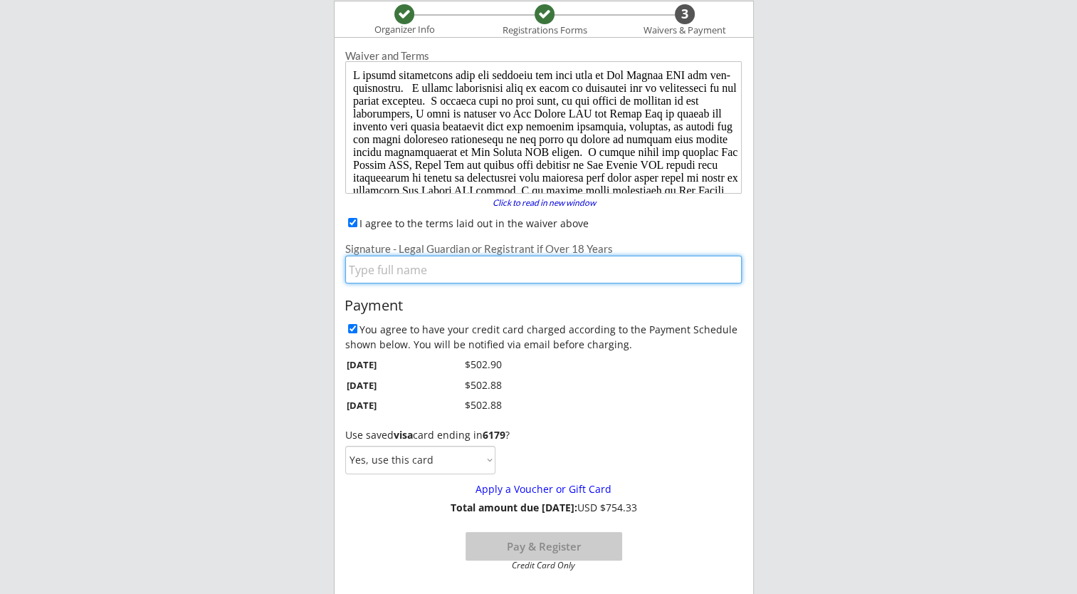
click at [369, 263] on input "input" at bounding box center [543, 270] width 396 height 28
type input "[PERSON_NAME]"
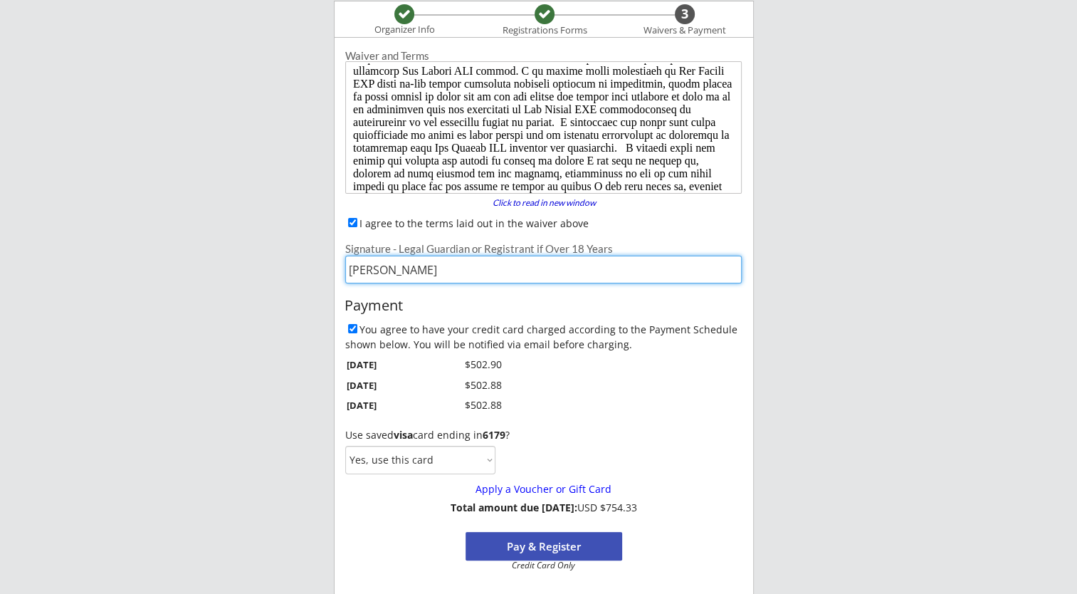
scroll to position [154, 0]
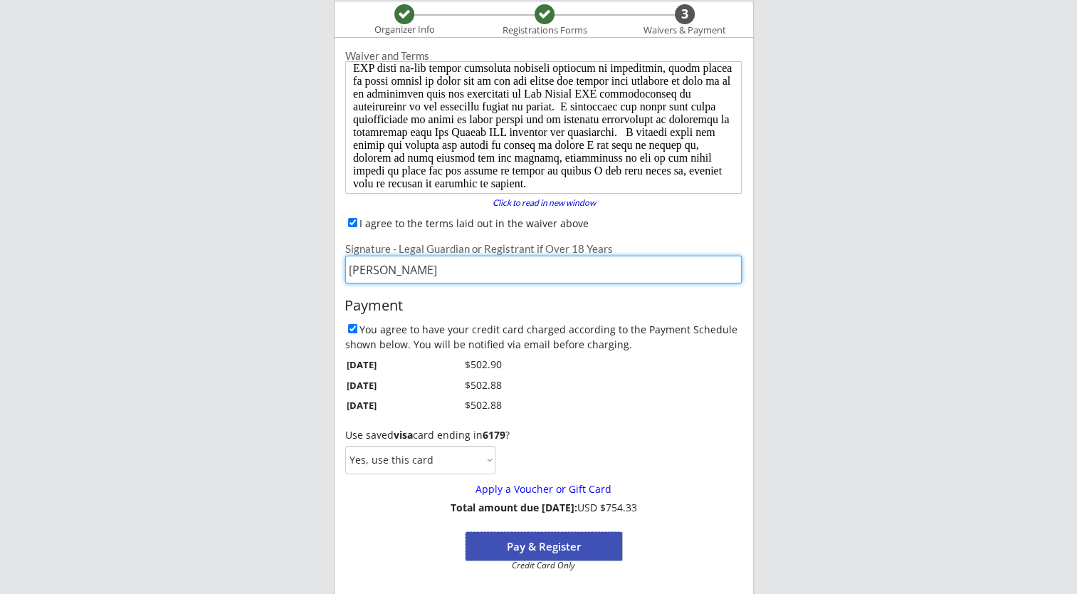
click at [524, 545] on button "Pay & Register" at bounding box center [543, 546] width 157 height 28
